Goal: Information Seeking & Learning: Learn about a topic

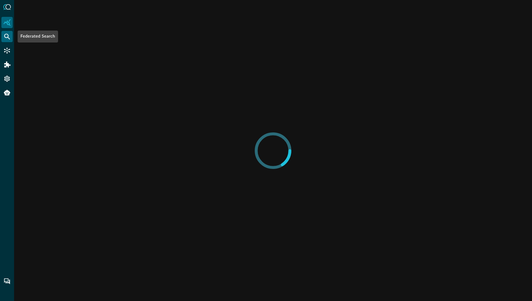
click at [6, 36] on icon "Federated Search" at bounding box center [7, 36] width 7 height 7
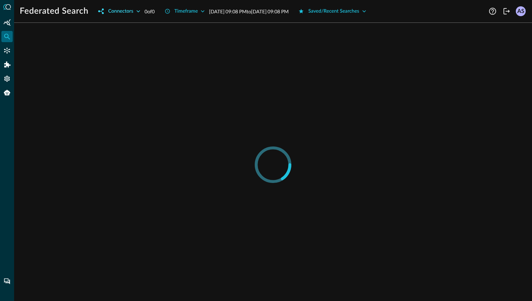
click at [139, 12] on icon "button" at bounding box center [138, 11] width 7 height 7
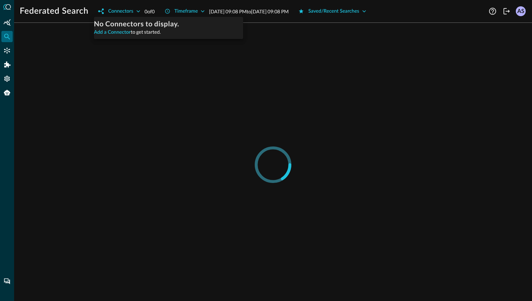
click at [132, 8] on div at bounding box center [266, 150] width 532 height 301
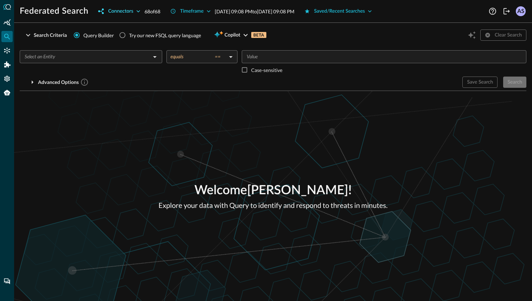
click at [136, 11] on icon "button" at bounding box center [138, 11] width 7 height 7
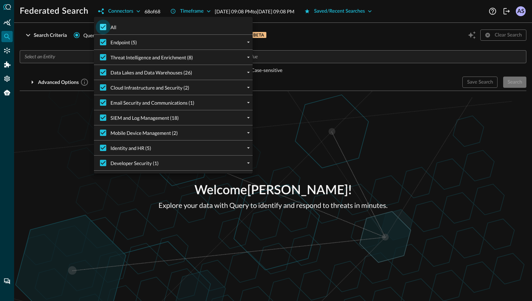
click at [105, 26] on input "All" at bounding box center [103, 27] width 15 height 15
checkbox input "false"
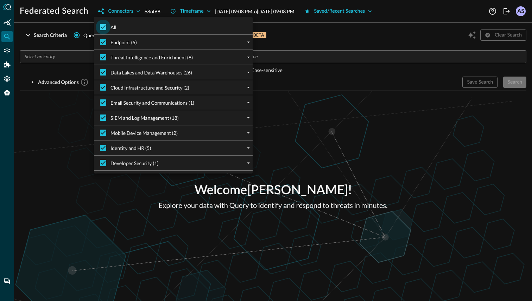
checkbox input "false"
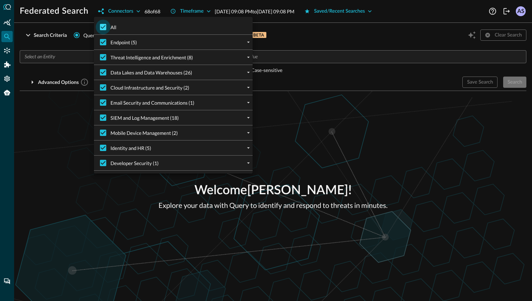
checkbox input "false"
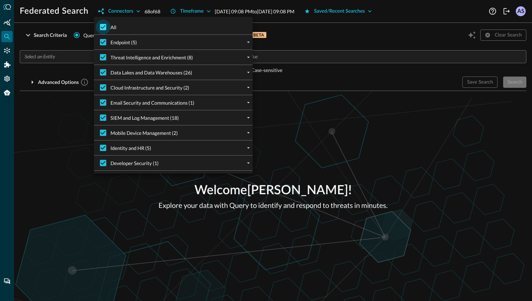
checkbox input "false"
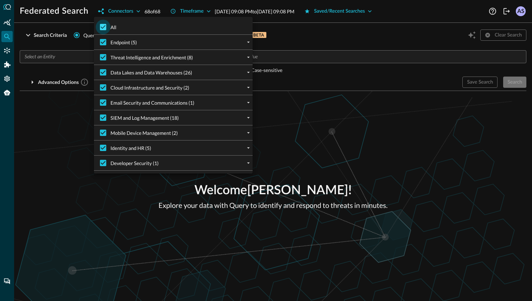
checkbox input "false"
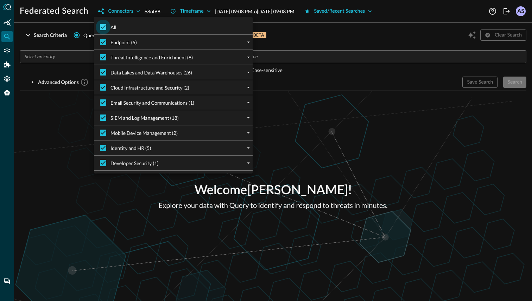
checkbox input "false"
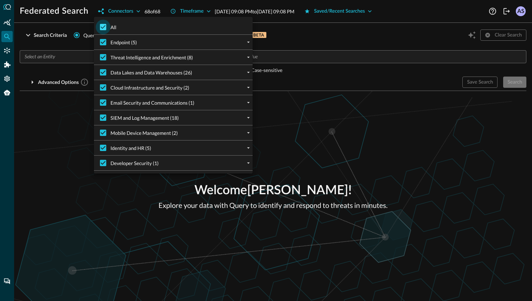
checkbox input "false"
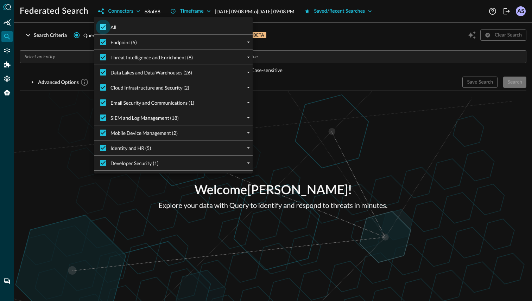
checkbox input "false"
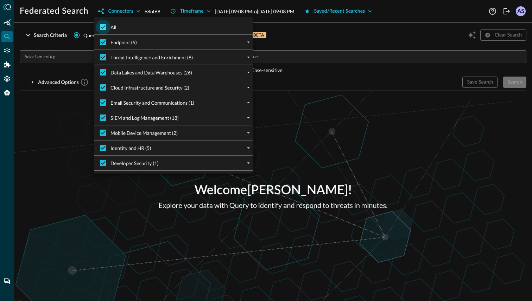
checkbox input "false"
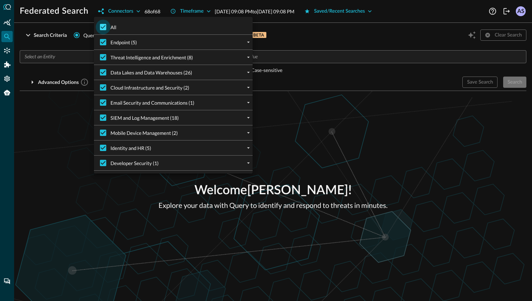
checkbox input "false"
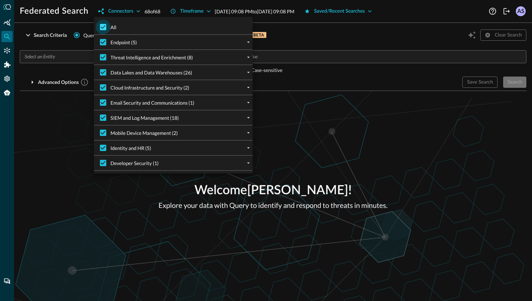
checkbox input "false"
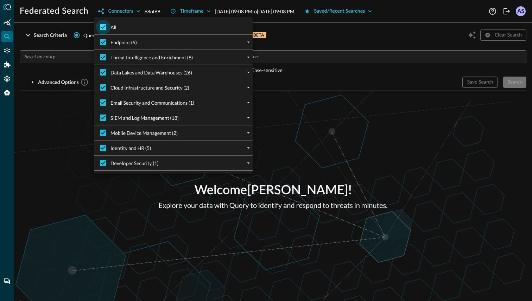
checkbox input "false"
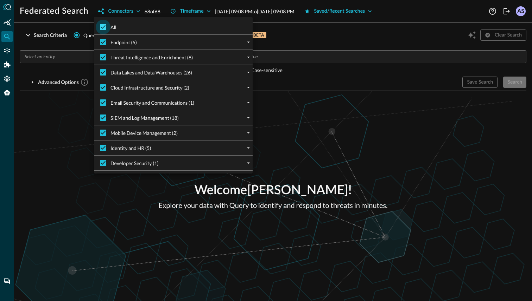
checkbox input "false"
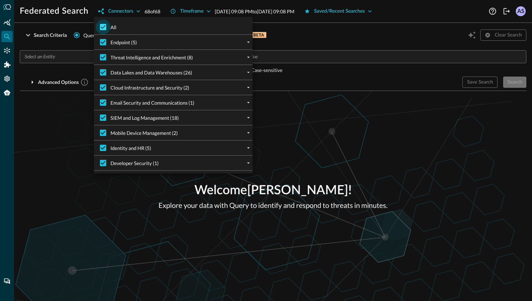
checkbox input "false"
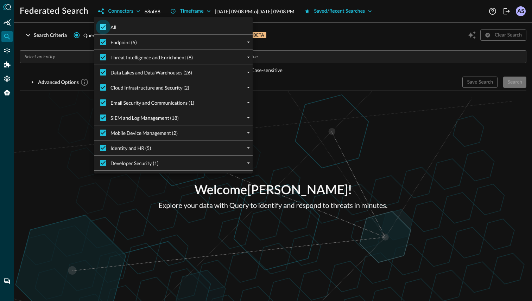
checkbox input "false"
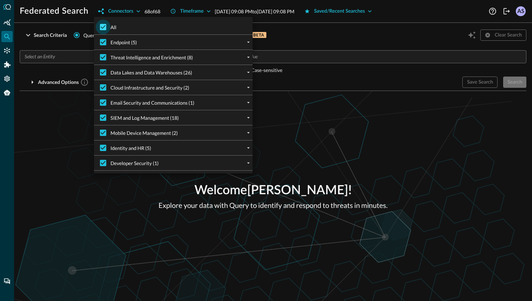
checkbox input "false"
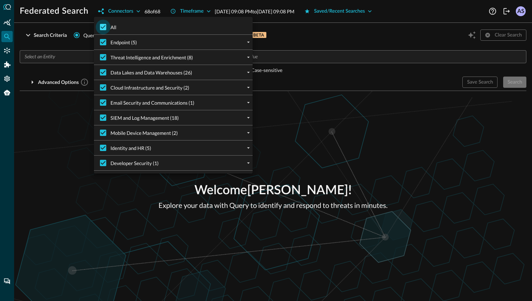
checkbox input "false"
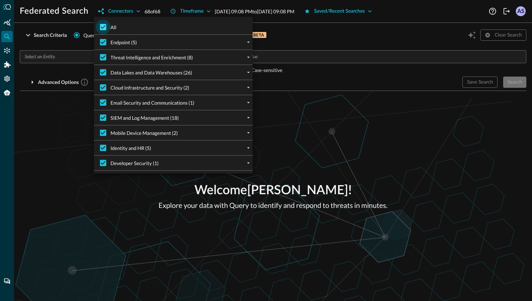
checkbox input "false"
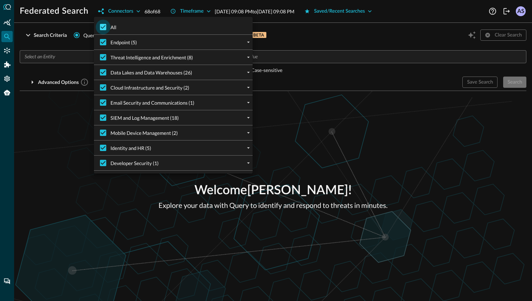
checkbox input "false"
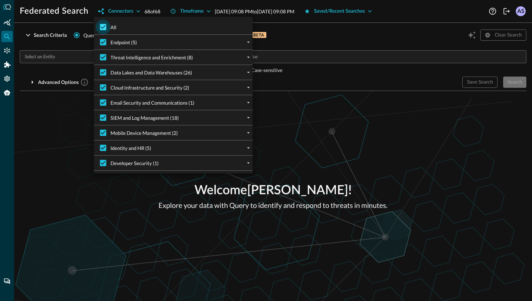
checkbox input "false"
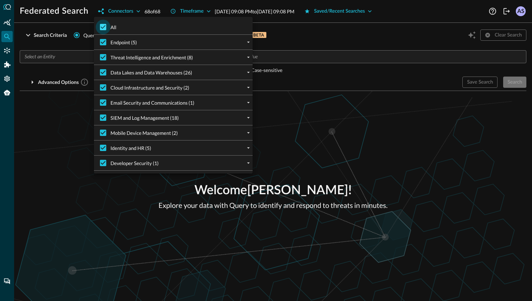
checkbox input "false"
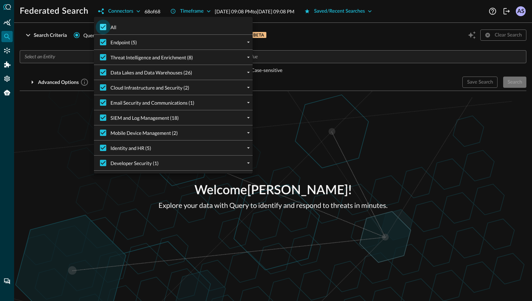
checkbox input "false"
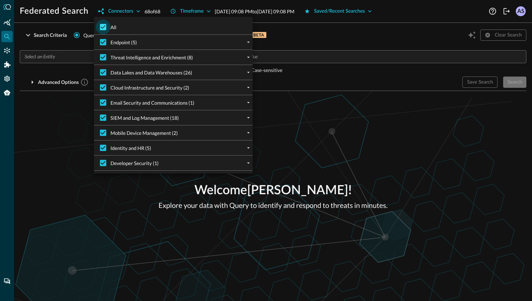
checkbox input "false"
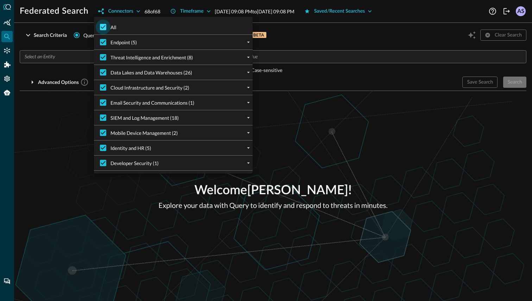
checkbox input "false"
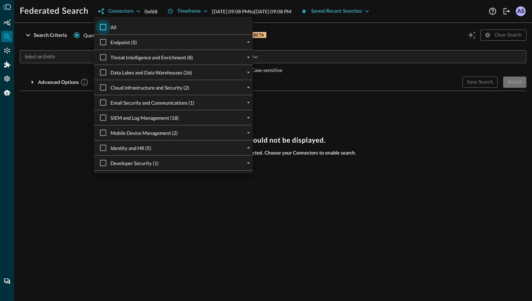
click at [105, 26] on input "All" at bounding box center [103, 27] width 15 height 15
checkbox input "true"
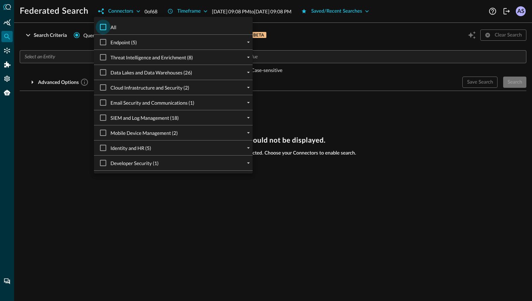
checkbox input "true"
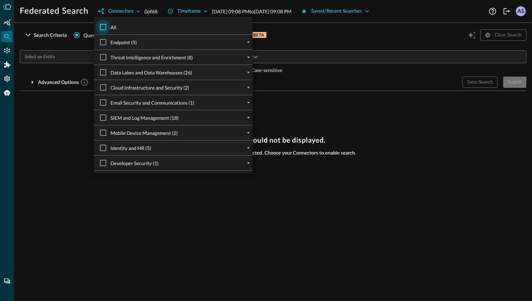
checkbox input "true"
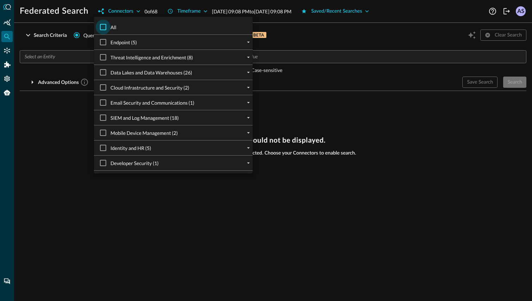
checkbox input "true"
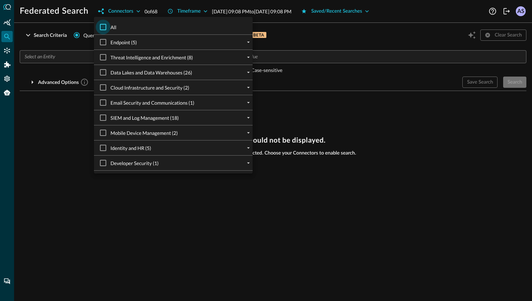
checkbox input "true"
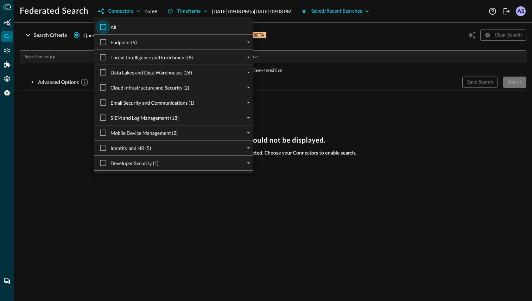
checkbox input "true"
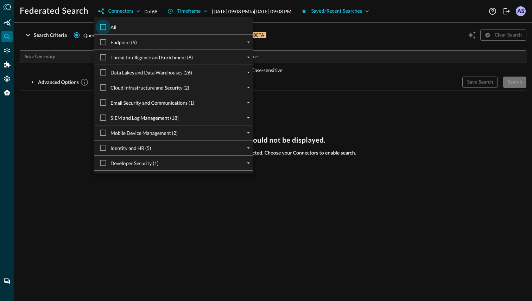
checkbox input "true"
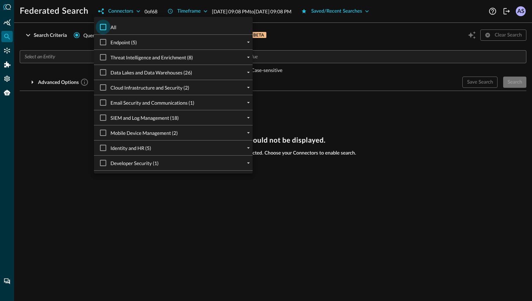
checkbox input "true"
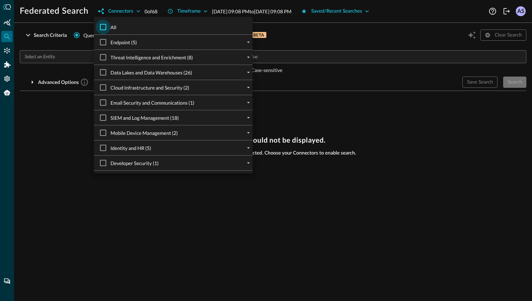
checkbox input "true"
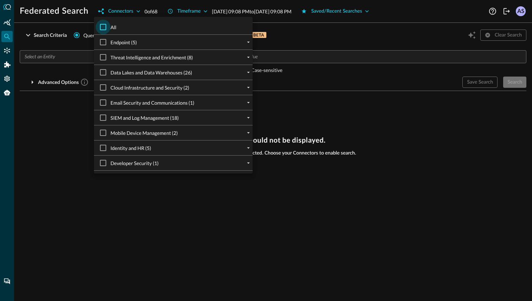
checkbox input "true"
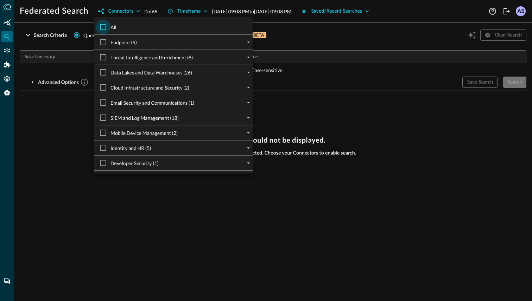
checkbox input "true"
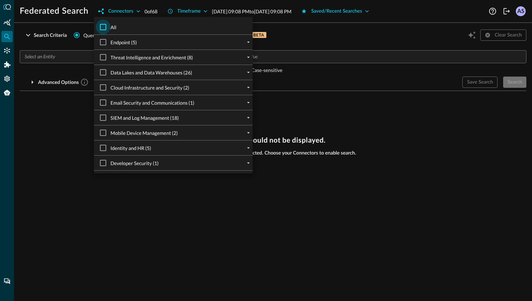
checkbox input "true"
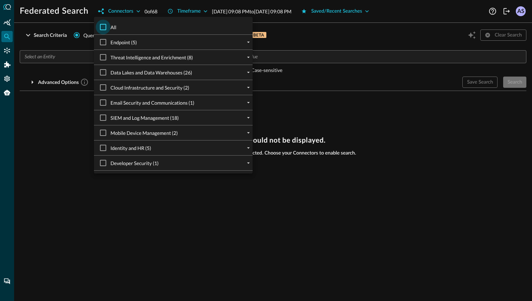
checkbox input "true"
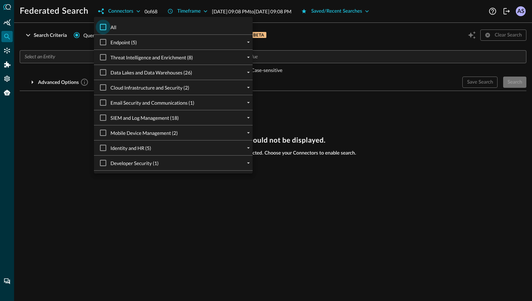
checkbox input "true"
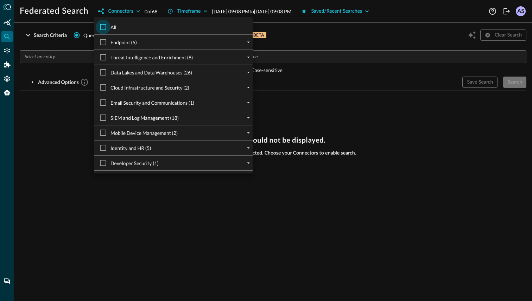
checkbox input "true"
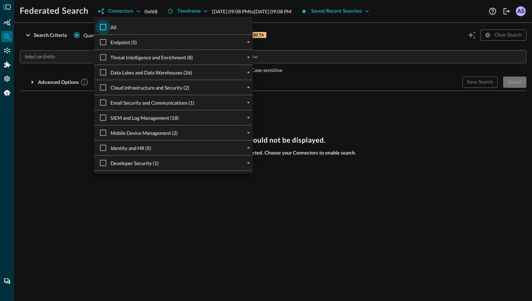
checkbox input "true"
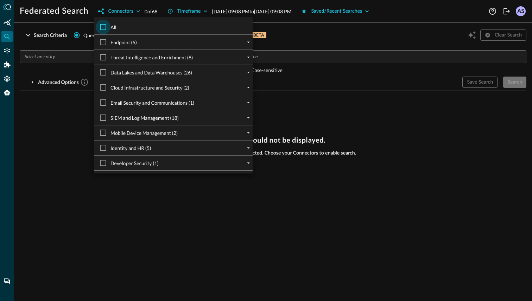
checkbox input "true"
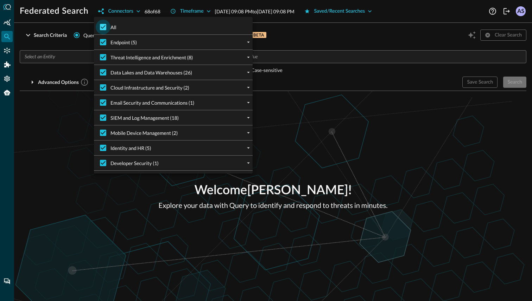
click at [104, 28] on input "All" at bounding box center [103, 27] width 15 height 15
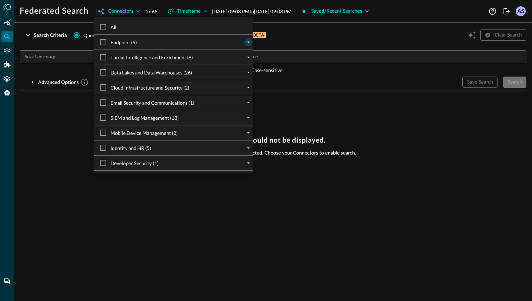
click at [249, 43] on icon "expand" at bounding box center [248, 42] width 6 height 6
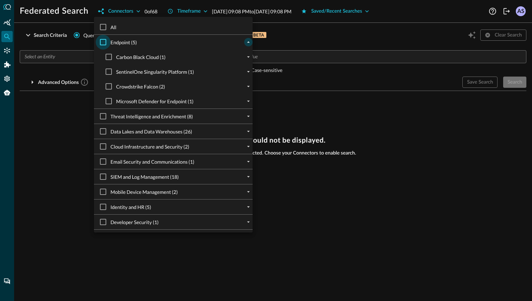
click at [105, 43] on input "Endpoint (5)" at bounding box center [103, 42] width 15 height 15
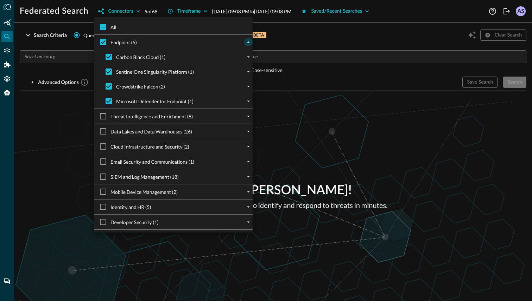
click at [268, 26] on div at bounding box center [266, 150] width 532 height 301
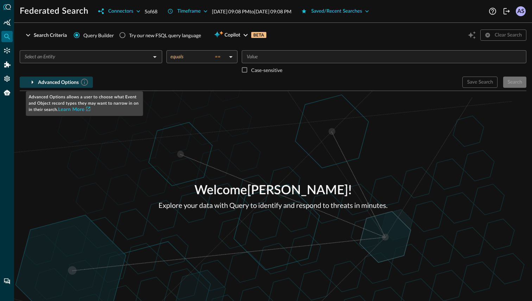
click at [79, 83] on div "Advanced Options" at bounding box center [63, 82] width 51 height 9
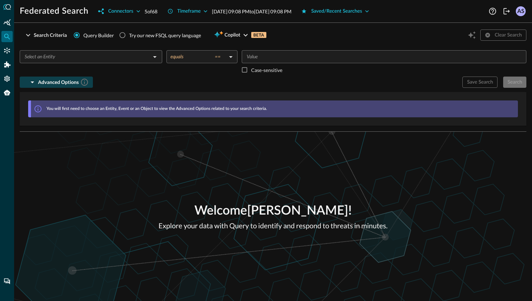
click at [33, 82] on icon "button" at bounding box center [33, 83] width 4 height 2
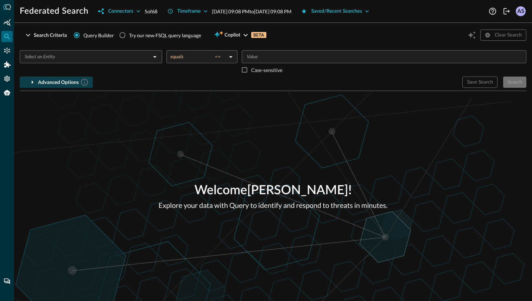
click at [33, 82] on icon "button" at bounding box center [33, 83] width 2 height 4
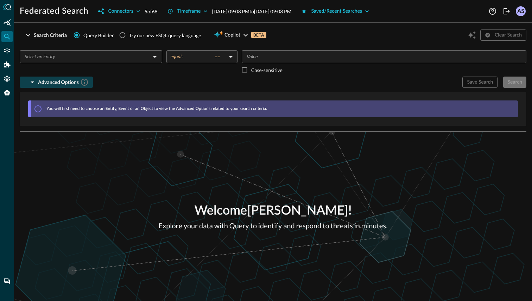
click at [110, 53] on input "text" at bounding box center [85, 56] width 127 height 9
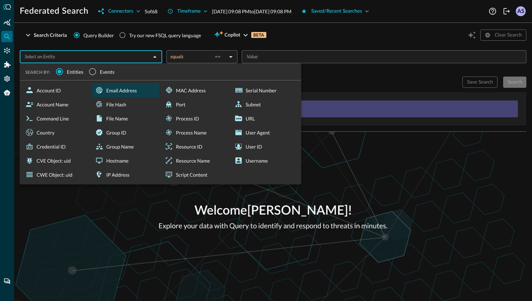
click at [116, 92] on div "Email Address" at bounding box center [125, 90] width 67 height 14
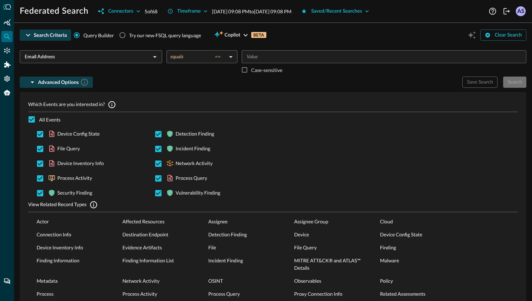
click at [35, 34] on div "Search Criteria" at bounding box center [50, 35] width 33 height 9
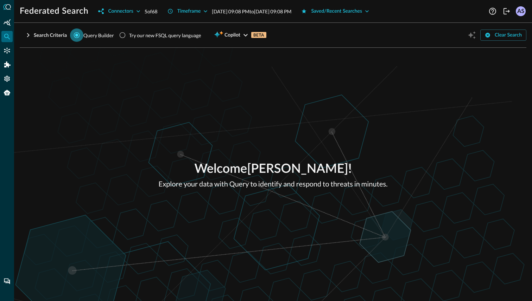
click at [81, 36] on input "Query Builder" at bounding box center [76, 34] width 13 height 13
click at [39, 31] on div "Search Criteria" at bounding box center [50, 35] width 33 height 9
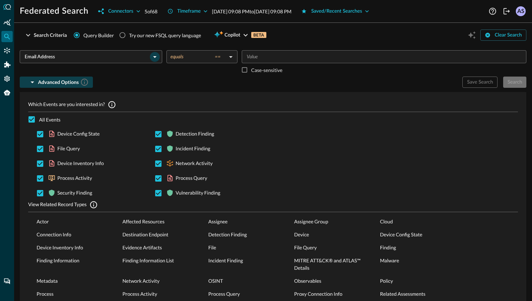
click at [152, 57] on icon "Open" at bounding box center [155, 57] width 8 height 8
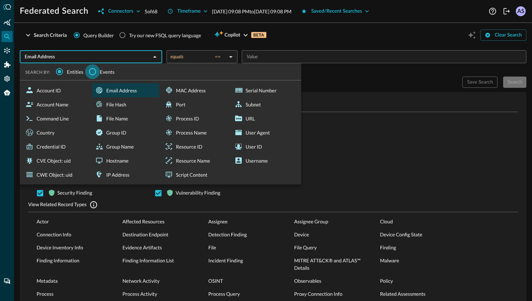
click at [91, 73] on input "Events" at bounding box center [92, 71] width 15 height 15
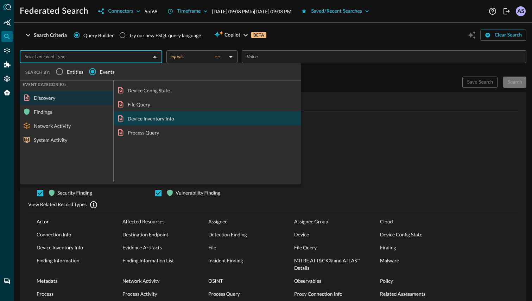
click at [148, 119] on div "Device Inventory Info" at bounding box center [207, 118] width 187 height 14
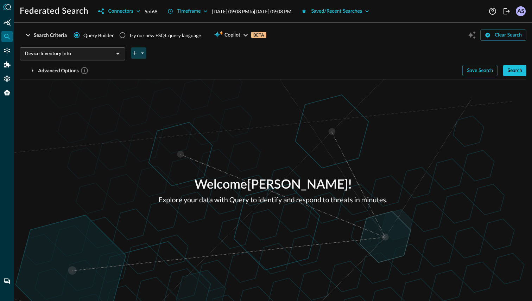
click at [135, 52] on icon "plus-arrow-button" at bounding box center [135, 53] width 6 height 6
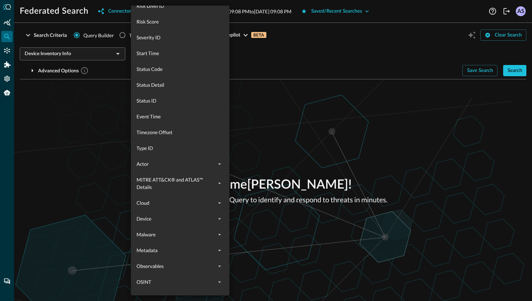
scroll to position [335, 0]
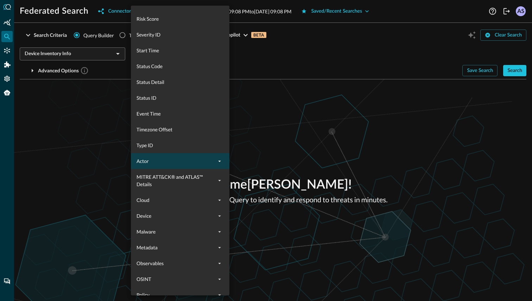
click at [218, 160] on icon "expand" at bounding box center [219, 161] width 6 height 6
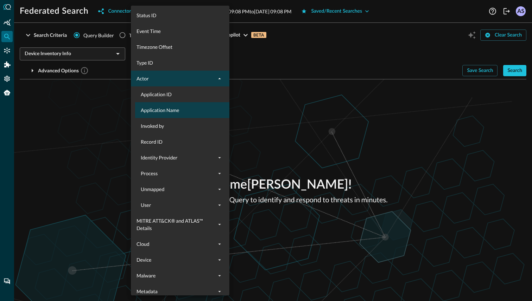
scroll to position [414, 0]
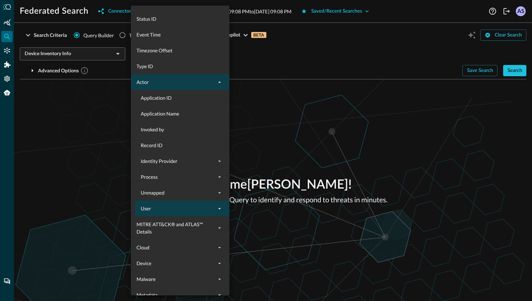
click at [220, 209] on icon "expand" at bounding box center [219, 209] width 6 height 6
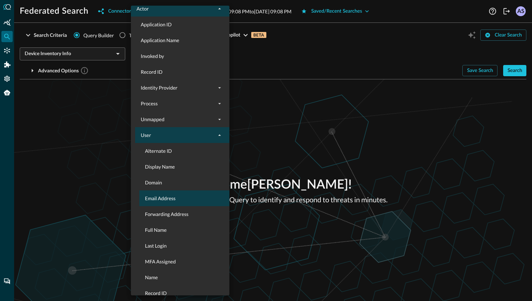
scroll to position [488, 0]
click at [169, 199] on span "Email Address" at bounding box center [188, 197] width 87 height 7
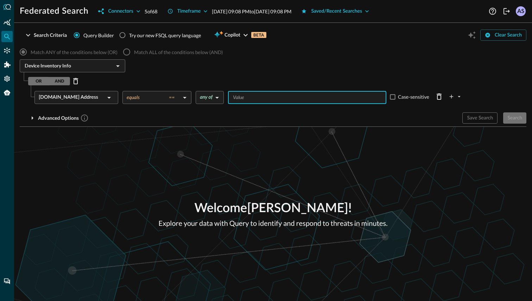
click at [244, 97] on input "Value" at bounding box center [306, 97] width 153 height 9
click at [172, 135] on div "Welcome Akash Shastri ! Explore your data with Query to identify and respond to…" at bounding box center [273, 214] width 518 height 174
click at [251, 96] on input "Value" at bounding box center [306, 97] width 153 height 9
click at [109, 97] on icon at bounding box center [109, 98] width 8 height 8
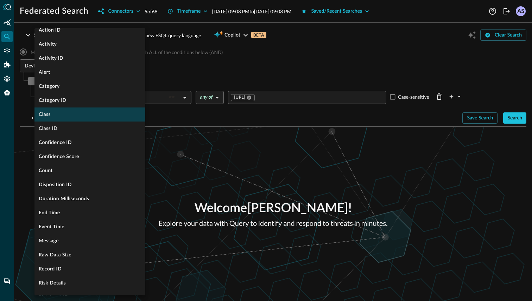
scroll to position [0, 0]
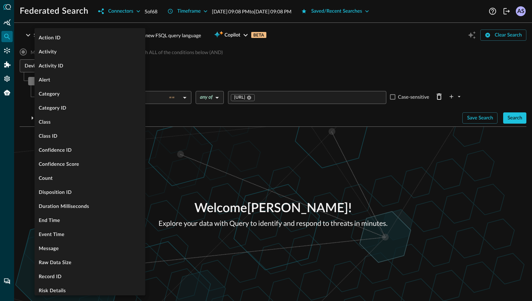
click at [19, 128] on div at bounding box center [266, 150] width 532 height 301
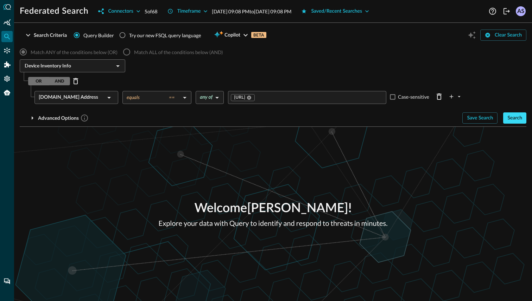
click at [509, 116] on div "Search" at bounding box center [514, 118] width 15 height 9
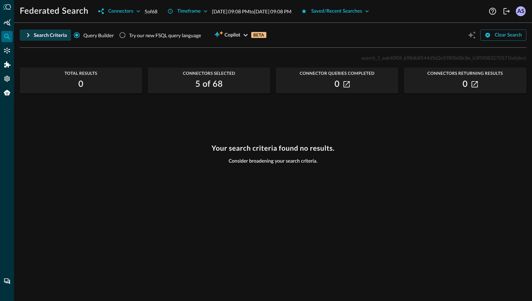
click at [28, 36] on icon "button" at bounding box center [28, 35] width 8 height 8
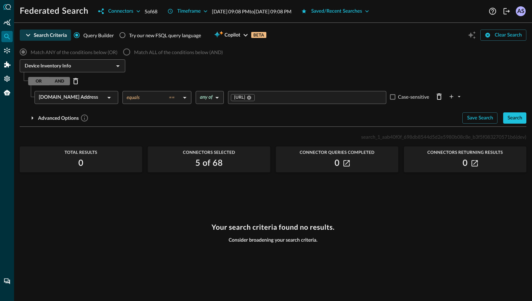
click at [114, 100] on div "Actor.User.Email Address ​" at bounding box center [76, 97] width 84 height 13
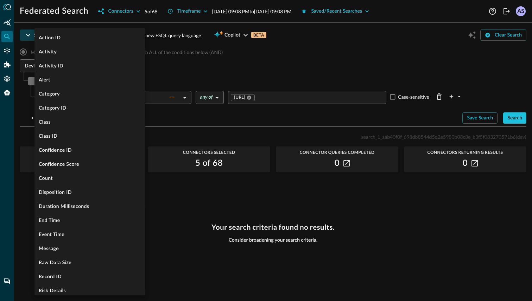
click at [166, 119] on div at bounding box center [266, 150] width 532 height 301
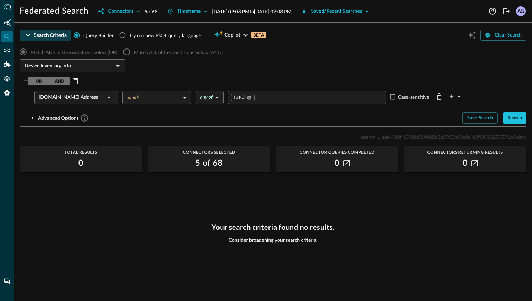
click at [110, 96] on icon at bounding box center [109, 98] width 8 height 8
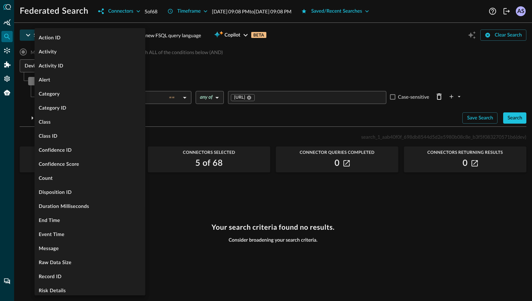
click at [20, 130] on div at bounding box center [266, 150] width 532 height 301
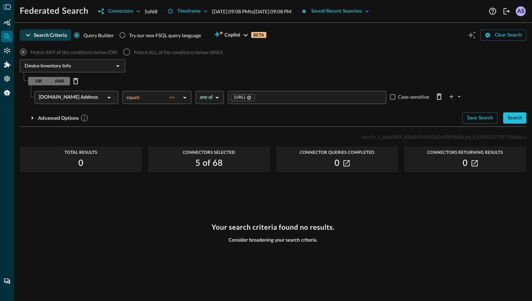
click at [114, 103] on div "Actor.User.Email Address ​" at bounding box center [76, 97] width 84 height 13
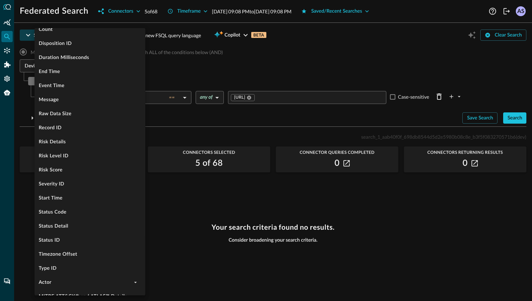
scroll to position [273, 0]
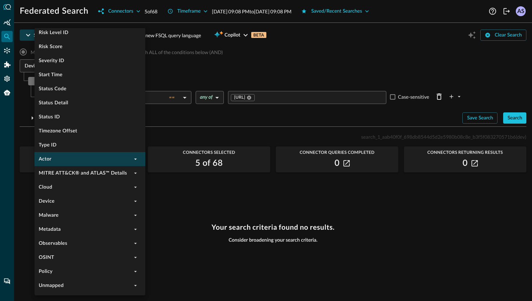
click at [138, 160] on icon "expand" at bounding box center [135, 159] width 6 height 6
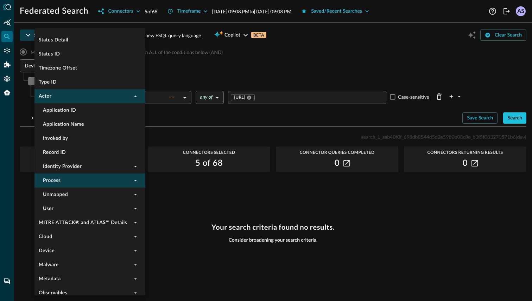
scroll to position [340, 0]
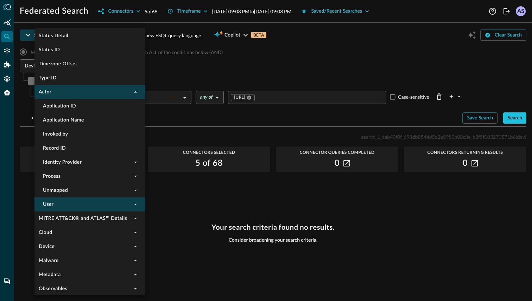
click at [135, 206] on icon "expand" at bounding box center [135, 204] width 6 height 6
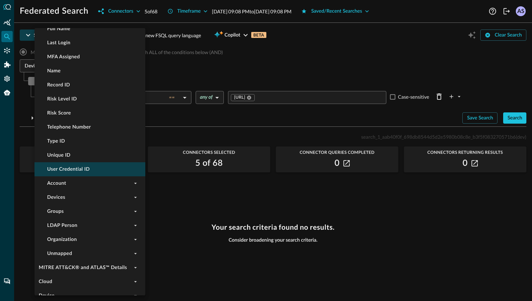
scroll to position [608, 0]
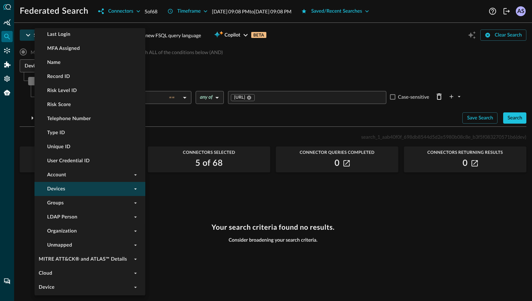
click at [135, 189] on icon "expand" at bounding box center [135, 189] width 3 height 1
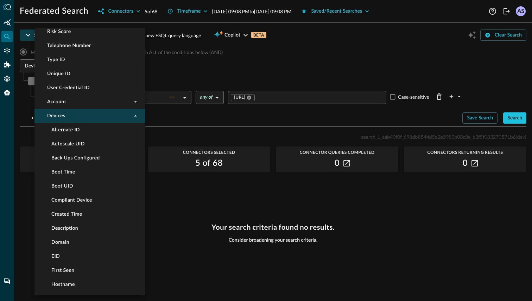
scroll to position [675, 0]
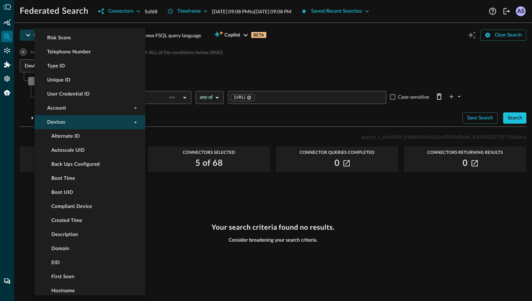
click at [134, 123] on icon "collapse" at bounding box center [135, 122] width 6 height 6
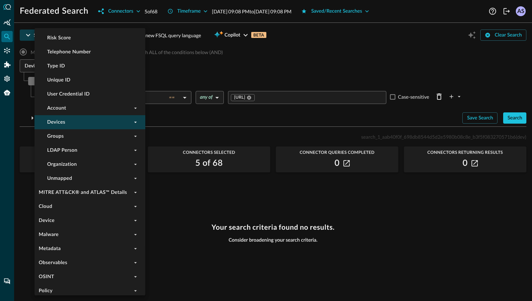
click at [178, 160] on div at bounding box center [266, 150] width 532 height 301
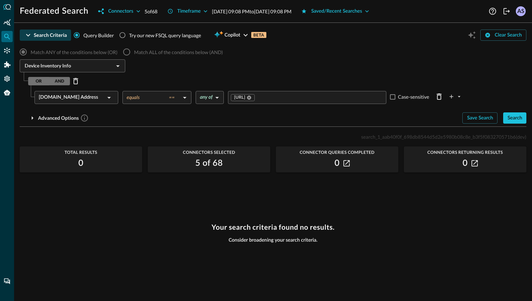
scroll to position [0, 0]
click at [119, 69] on icon "Open" at bounding box center [118, 66] width 8 height 8
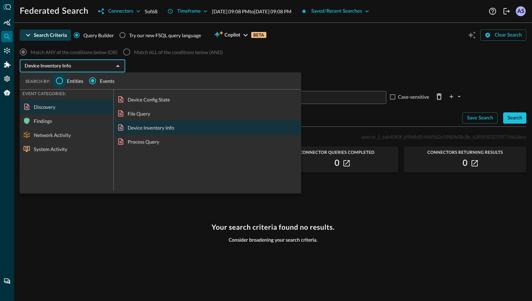
click at [60, 80] on input "Entities" at bounding box center [59, 80] width 15 height 15
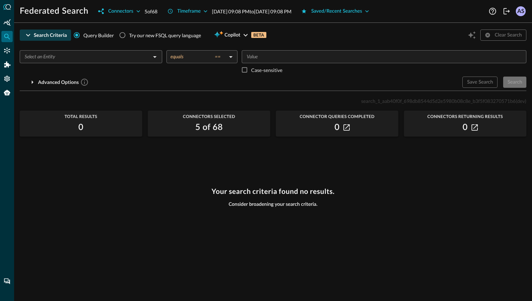
click at [117, 61] on div "​" at bounding box center [91, 56] width 142 height 13
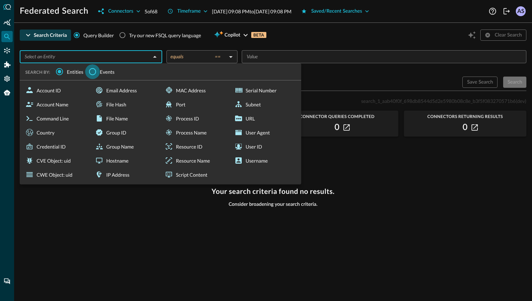
click at [90, 72] on input "Events" at bounding box center [92, 71] width 15 height 15
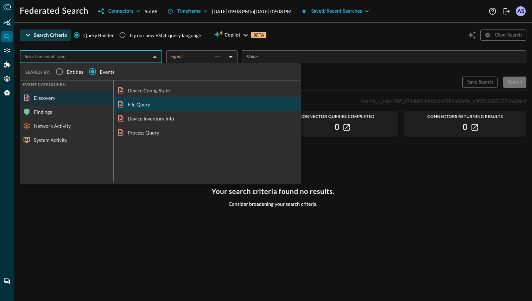
click at [137, 105] on div "File Query" at bounding box center [207, 104] width 187 height 14
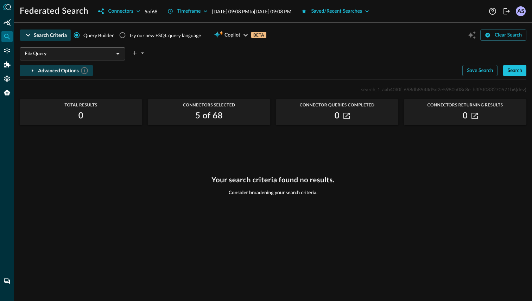
click at [56, 66] on button "Advanced Options" at bounding box center [56, 70] width 73 height 11
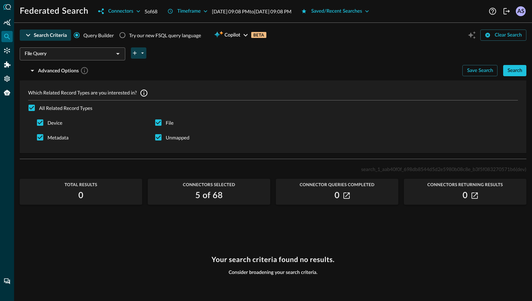
click at [140, 54] on icon "plus-arrow-button" at bounding box center [142, 53] width 6 height 6
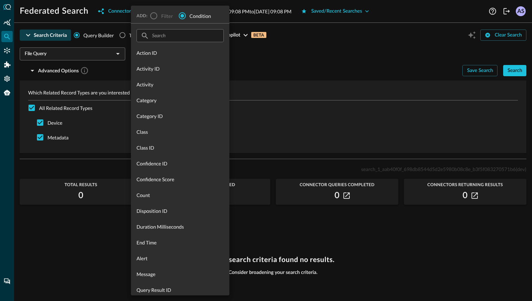
click at [108, 71] on div at bounding box center [266, 150] width 532 height 301
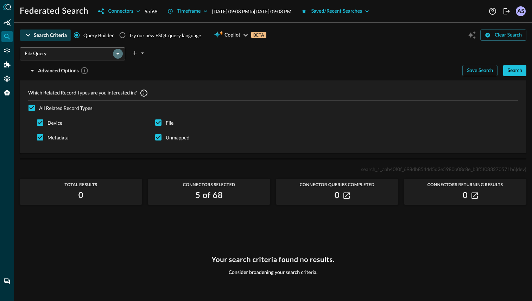
click at [119, 55] on icon "Open" at bounding box center [118, 54] width 8 height 8
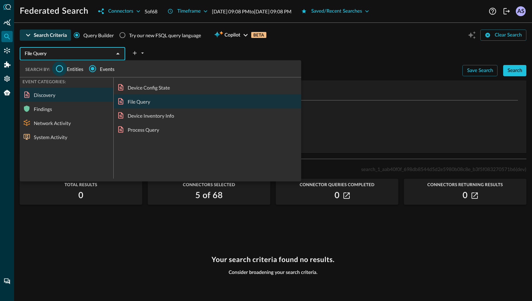
click at [60, 69] on input "Entities" at bounding box center [59, 69] width 15 height 15
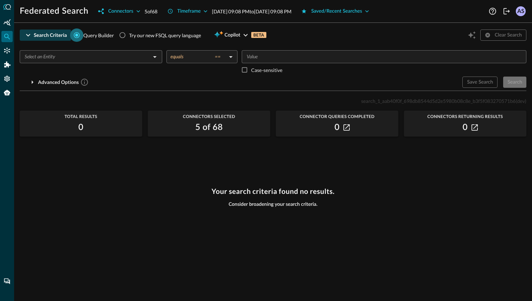
click at [76, 35] on input "Query Builder" at bounding box center [76, 34] width 13 height 13
